Goal: Transaction & Acquisition: Purchase product/service

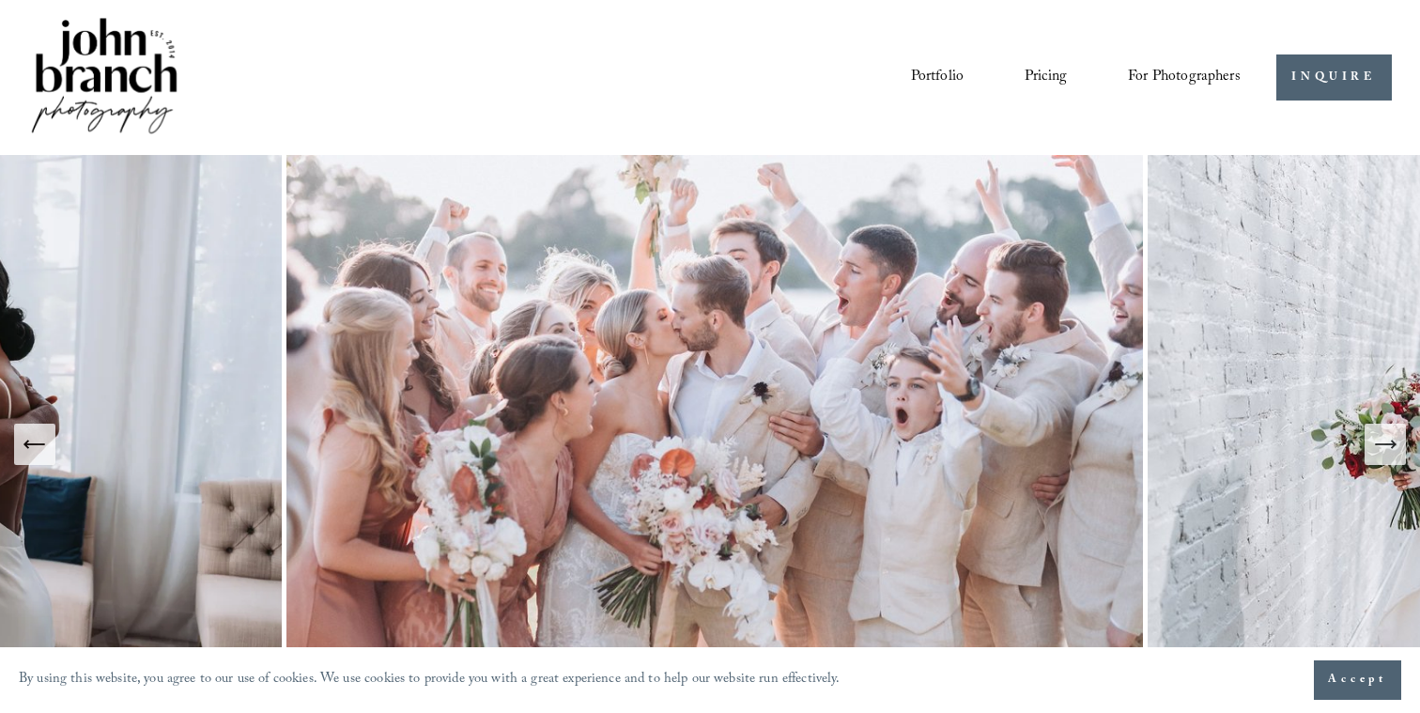
click at [1043, 74] on link "Pricing" at bounding box center [1046, 77] width 42 height 32
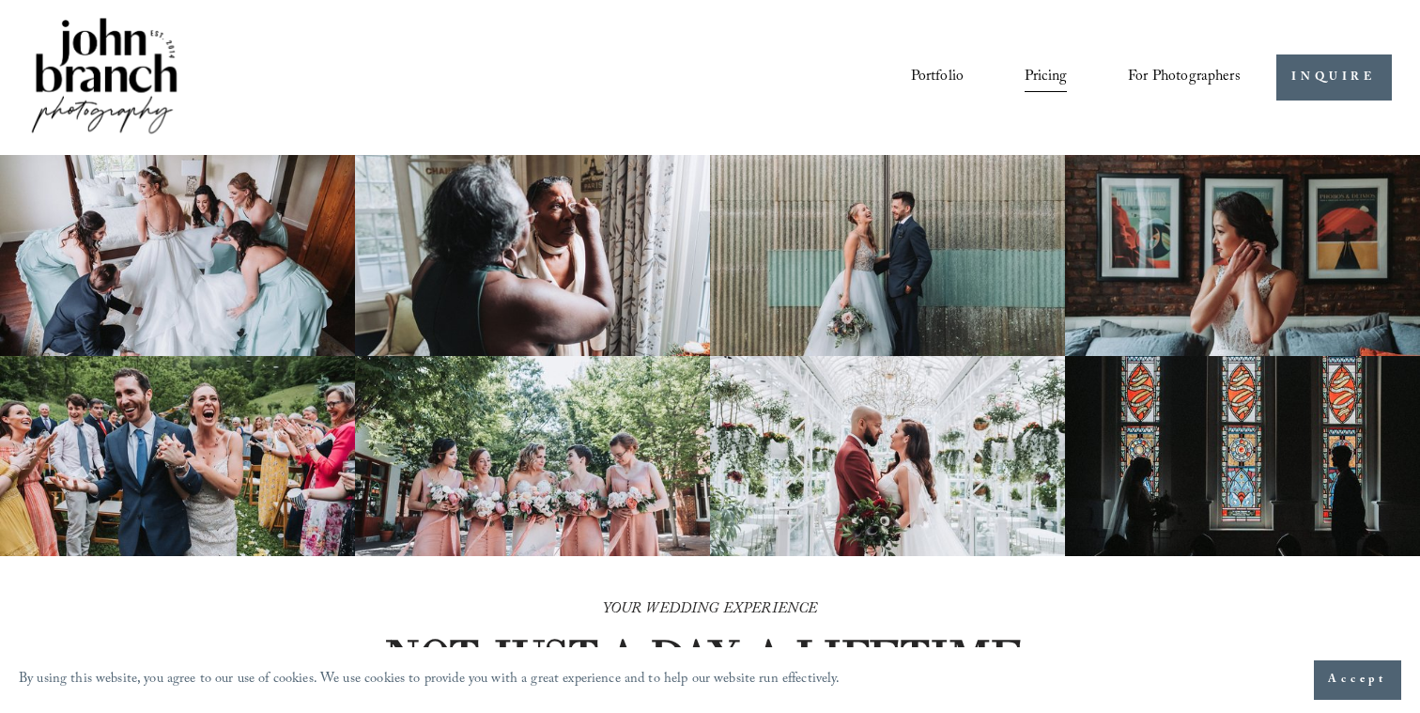
click at [0, 0] on span "Presets" at bounding box center [0, 0] width 0 height 0
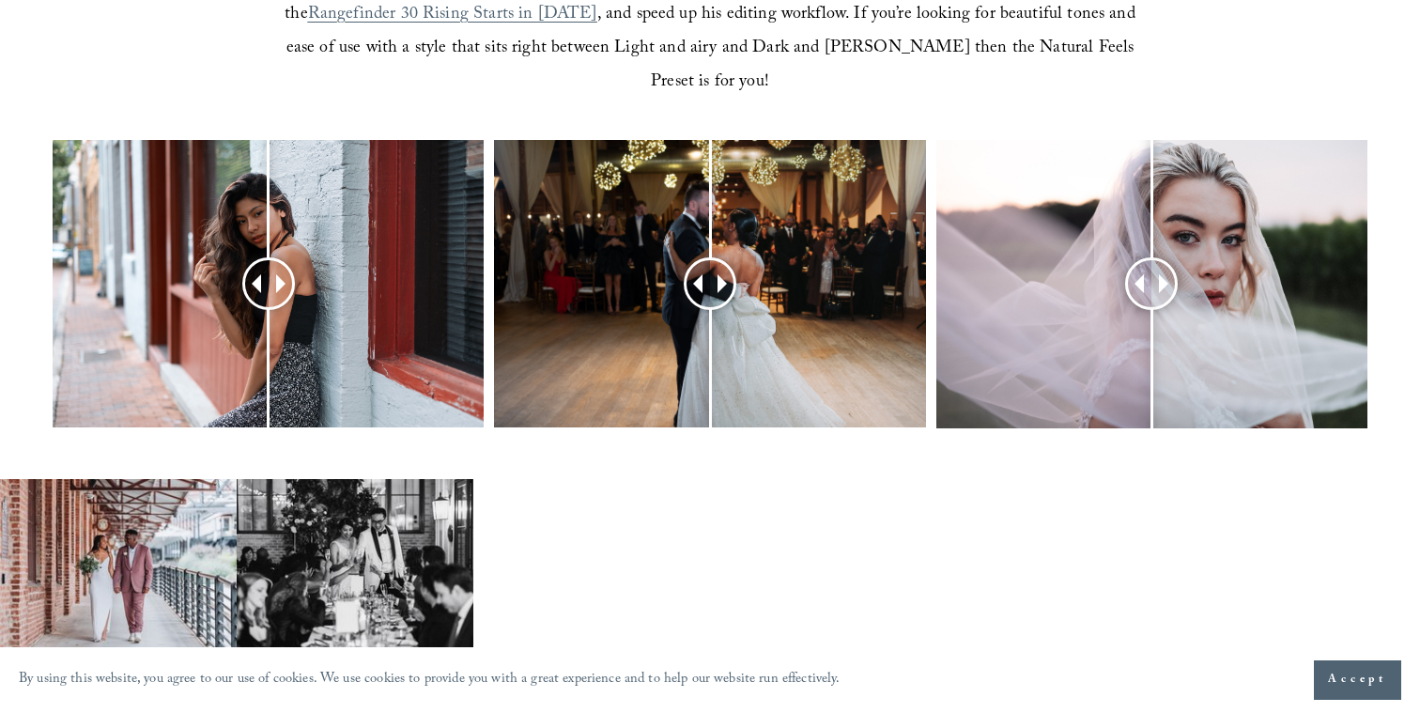
scroll to position [784, 0]
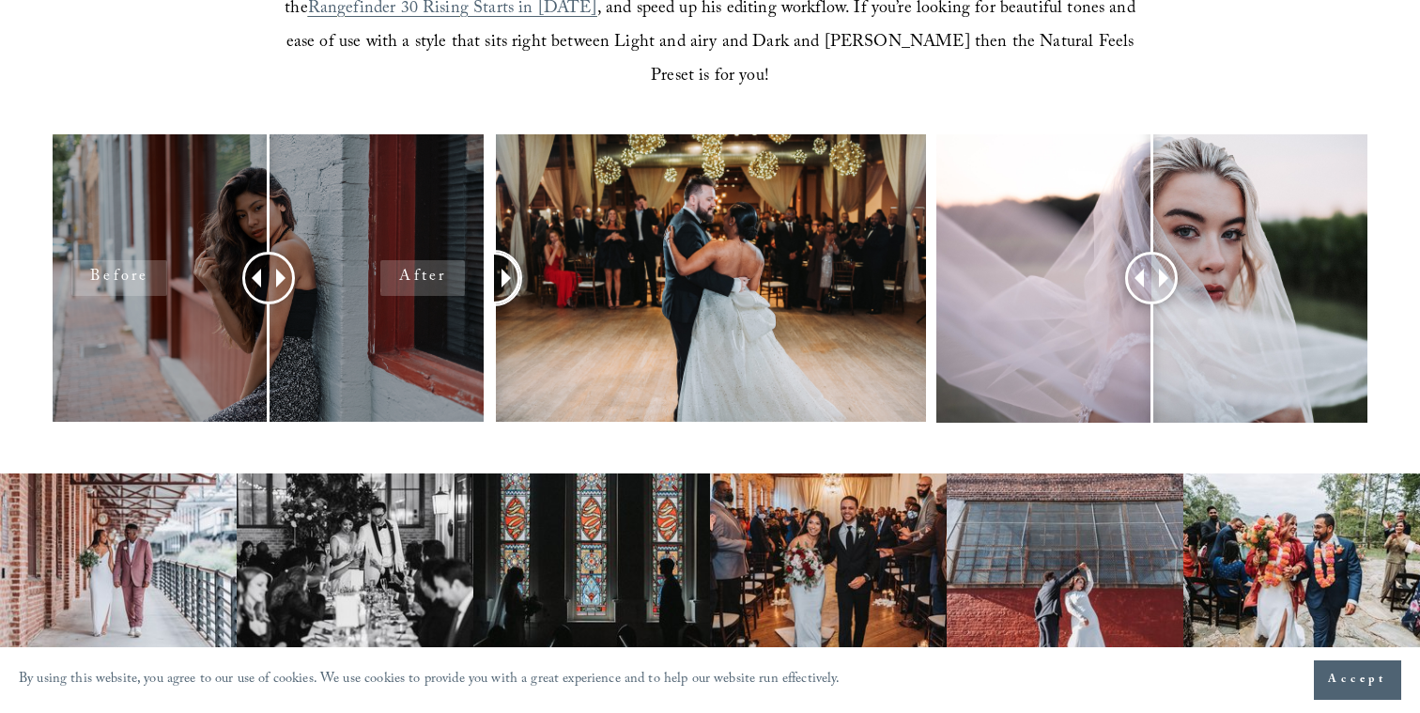
drag, startPoint x: 705, startPoint y: 223, endPoint x: 449, endPoint y: 246, distance: 257.5
click at [449, 246] on div at bounding box center [710, 302] width 1420 height 337
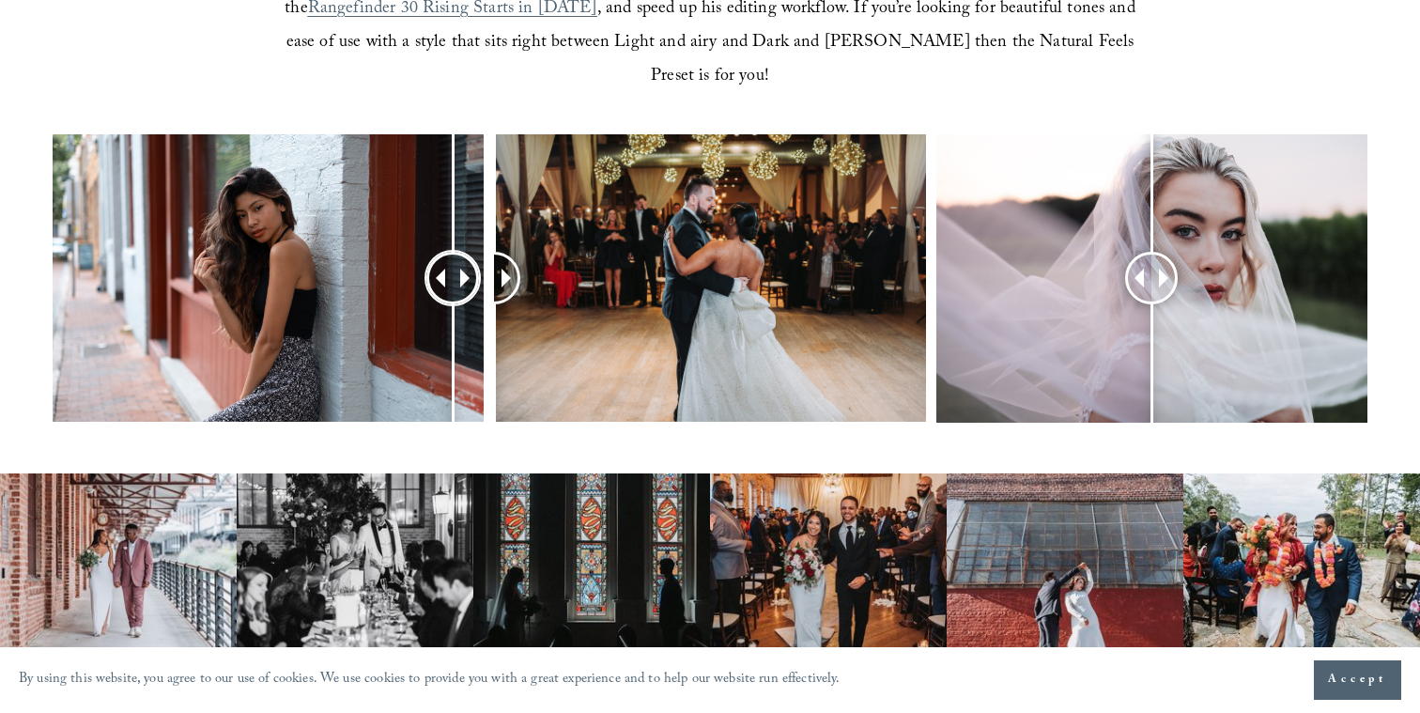
drag, startPoint x: 250, startPoint y: 241, endPoint x: 453, endPoint y: 293, distance: 209.4
click at [453, 293] on div at bounding box center [452, 278] width 49 height 49
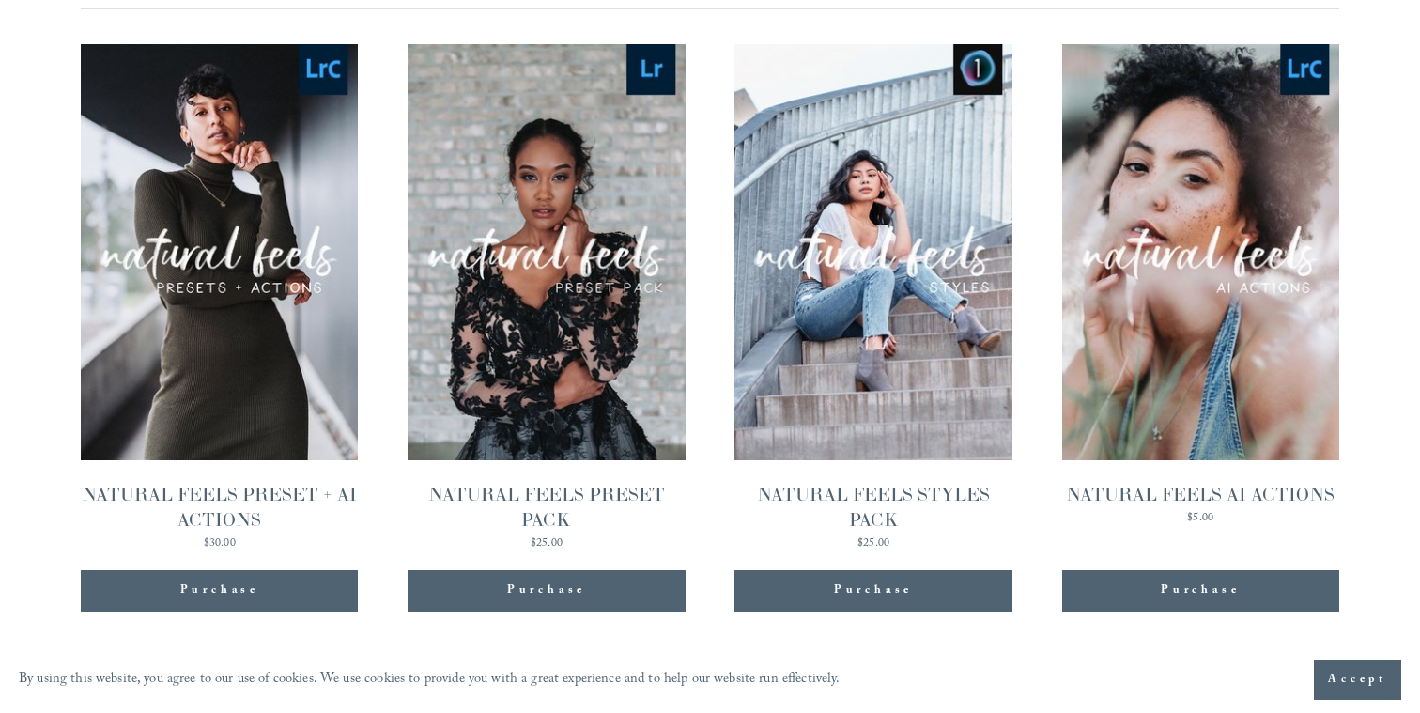
scroll to position [1920, 0]
